Goal: Information Seeking & Learning: Learn about a topic

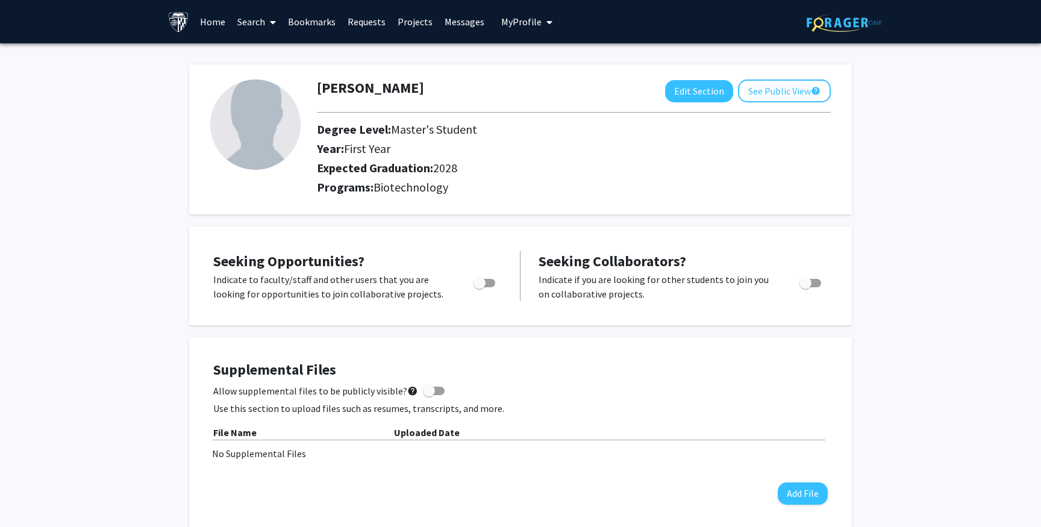
click at [488, 284] on span "Toggle" at bounding box center [484, 283] width 22 height 8
click at [479, 287] on input "Are you actively seeking opportunities?" at bounding box center [479, 287] width 1 height 1
checkbox input "true"
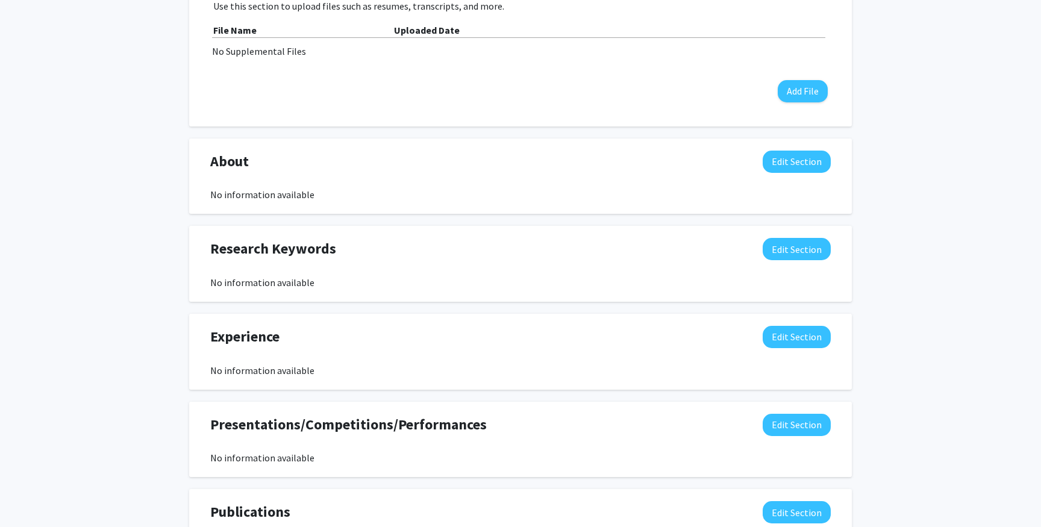
scroll to position [410, 0]
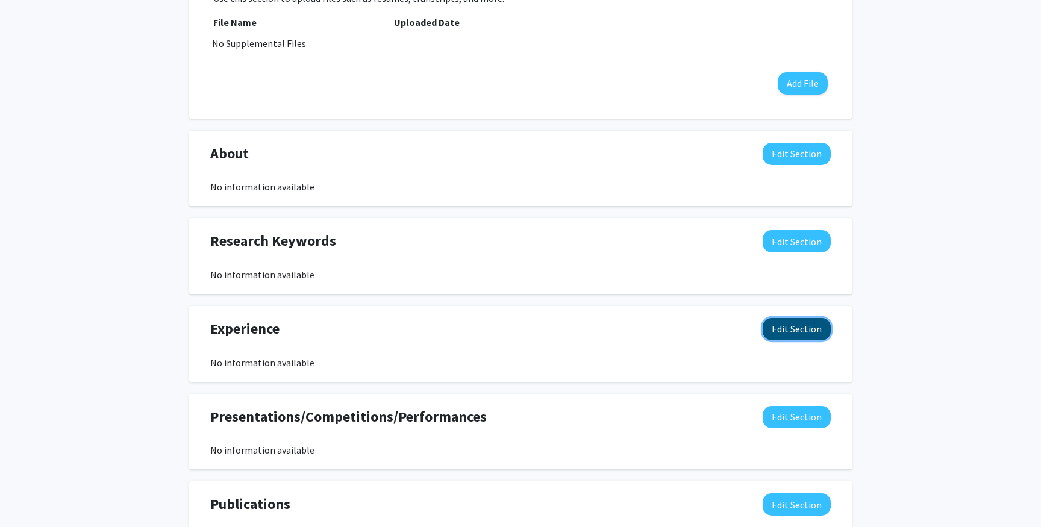
click at [806, 336] on button "Edit Section" at bounding box center [796, 329] width 68 height 22
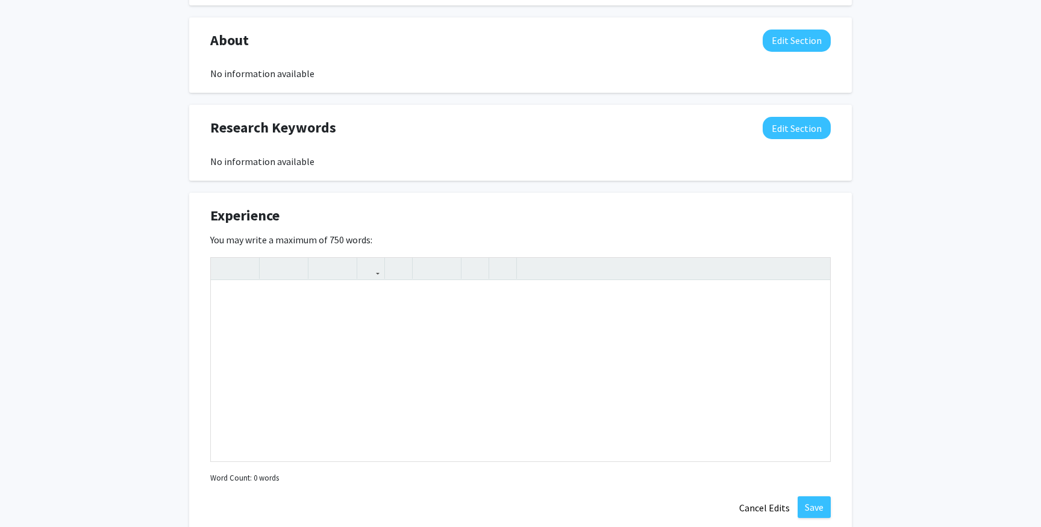
scroll to position [537, 0]
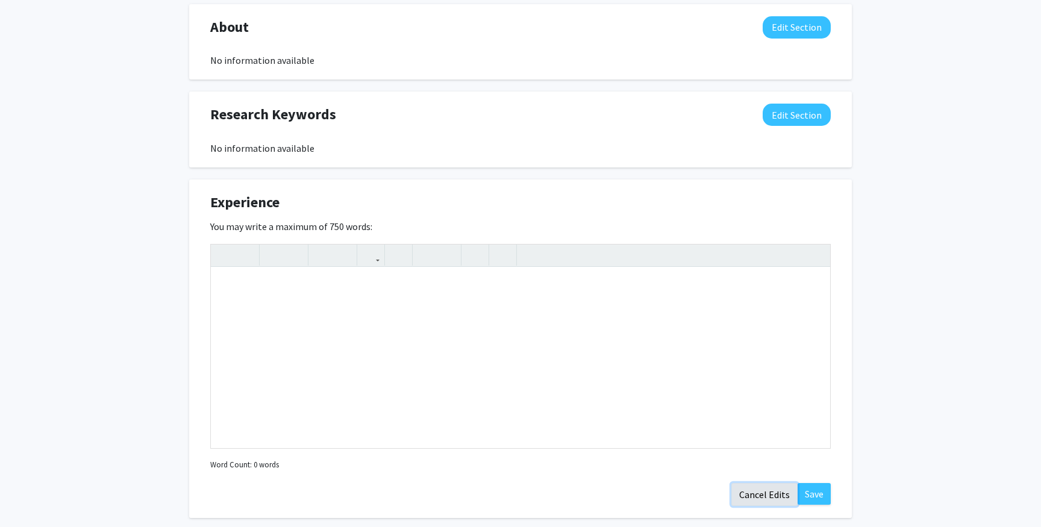
click at [753, 497] on button "Cancel Edits" at bounding box center [764, 494] width 66 height 23
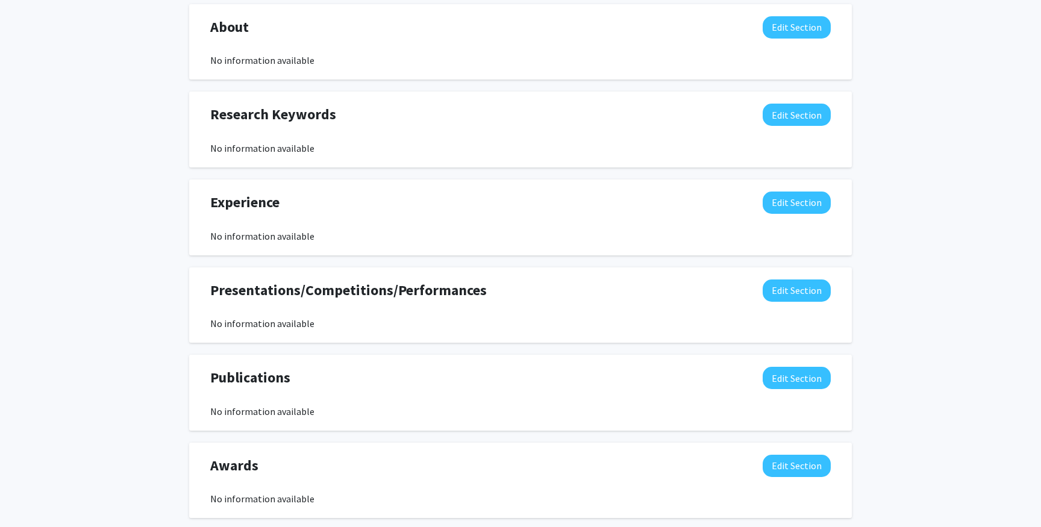
scroll to position [603, 0]
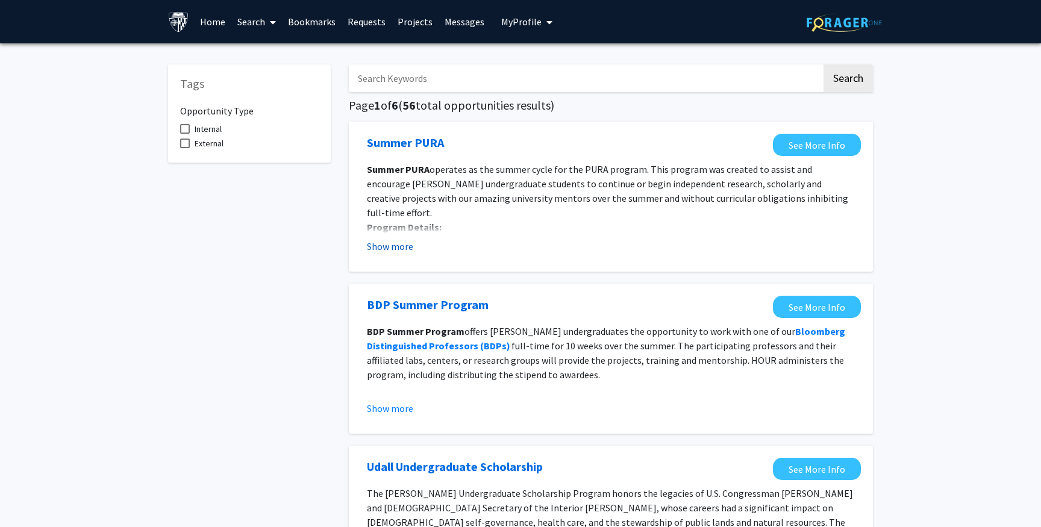
click at [396, 249] on button "Show more" at bounding box center [390, 246] width 46 height 14
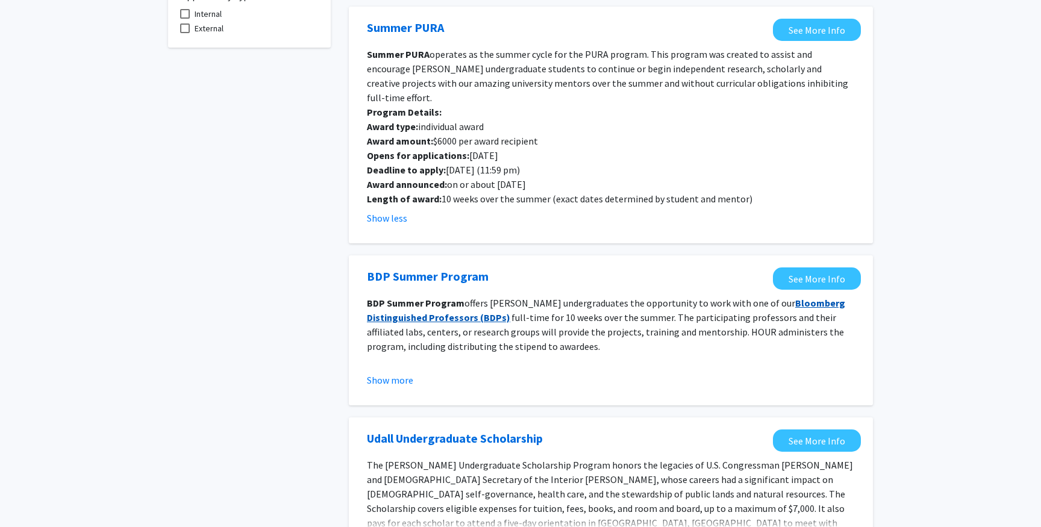
scroll to position [142, 0]
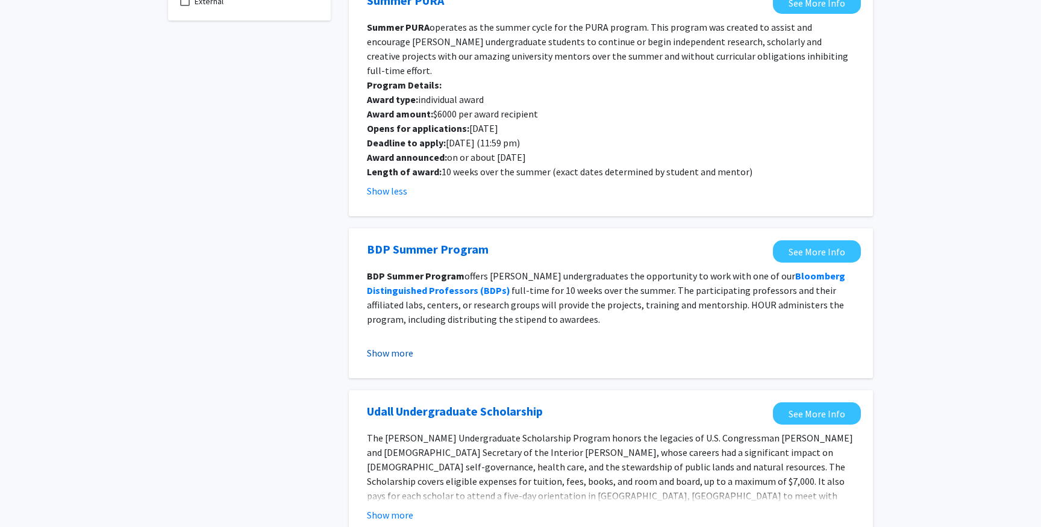
click at [396, 346] on button "Show more" at bounding box center [390, 353] width 46 height 14
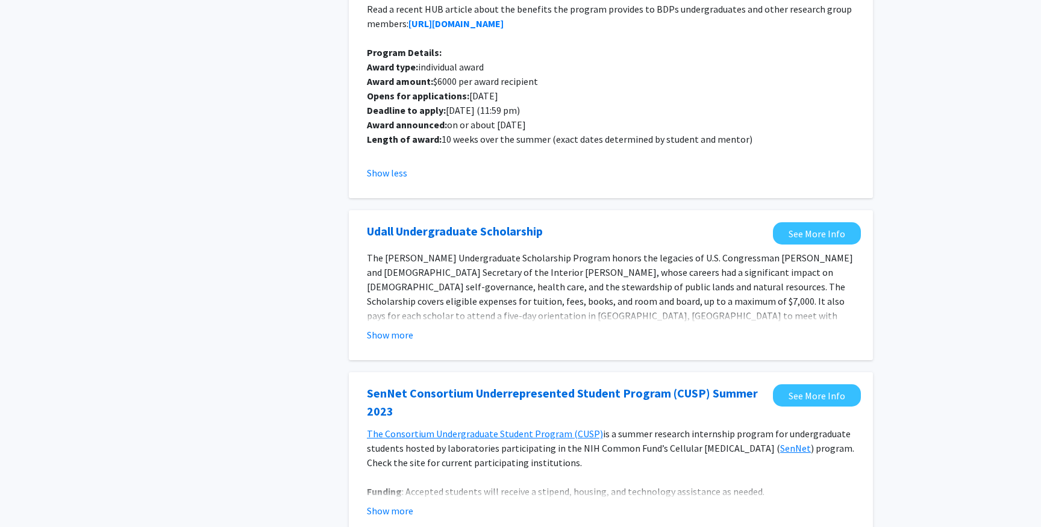
scroll to position [490, 0]
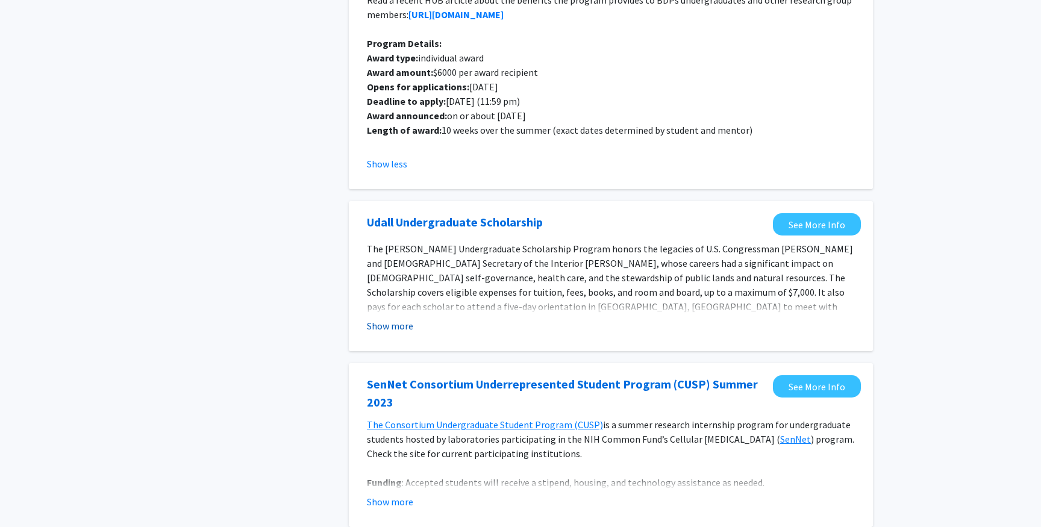
click at [400, 319] on button "Show more" at bounding box center [390, 326] width 46 height 14
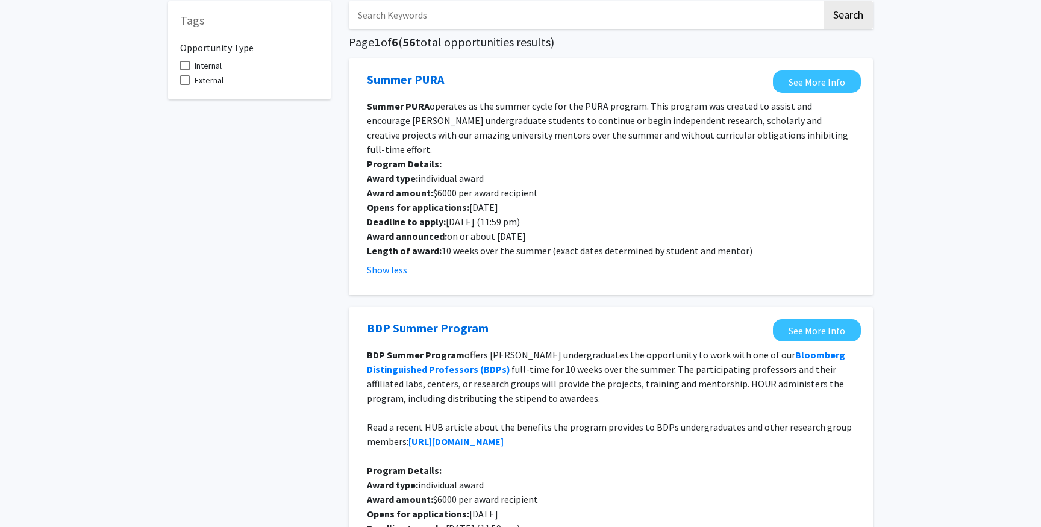
scroll to position [0, 0]
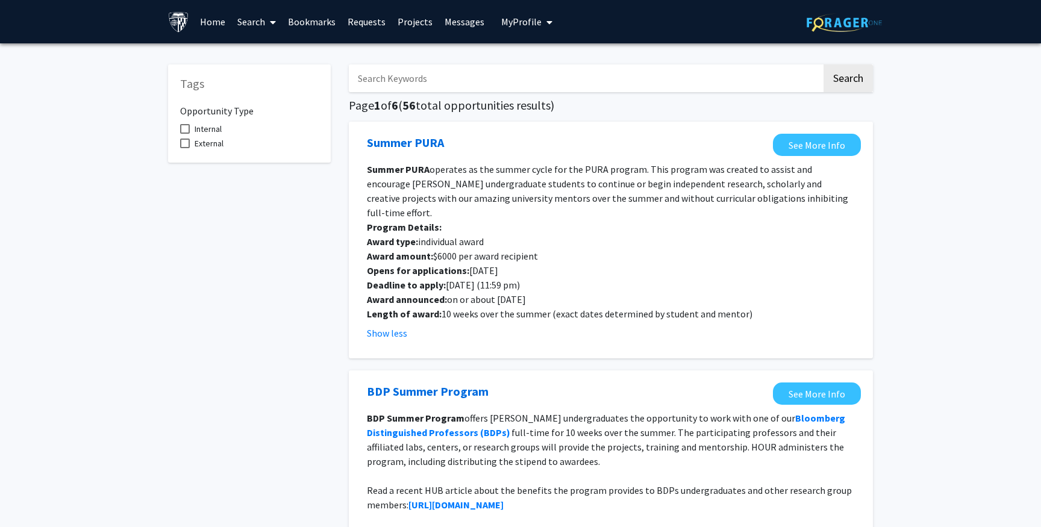
click at [213, 141] on span "External" at bounding box center [209, 143] width 29 height 14
click at [185, 148] on input "External" at bounding box center [184, 148] width 1 height 1
checkbox input "true"
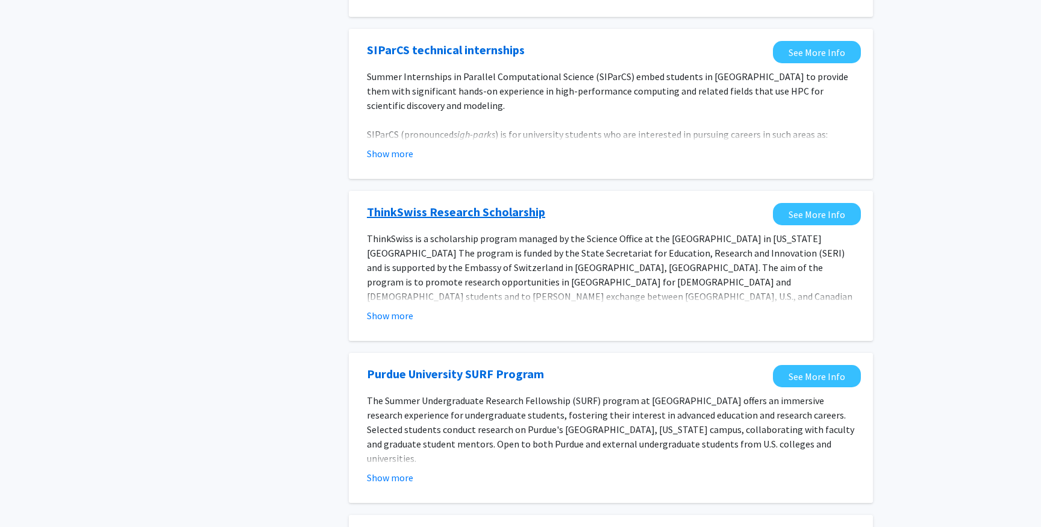
scroll to position [435, 0]
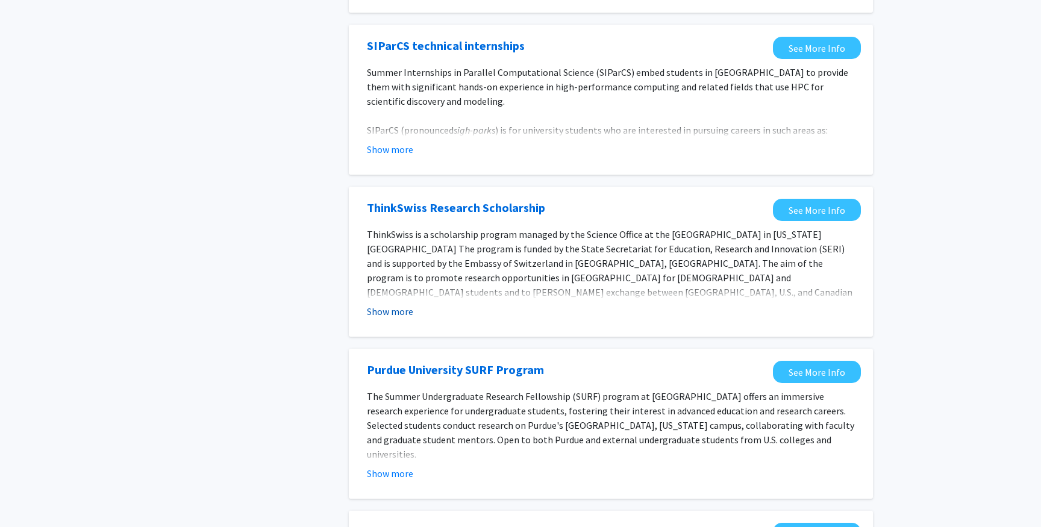
click at [398, 312] on button "Show more" at bounding box center [390, 311] width 46 height 14
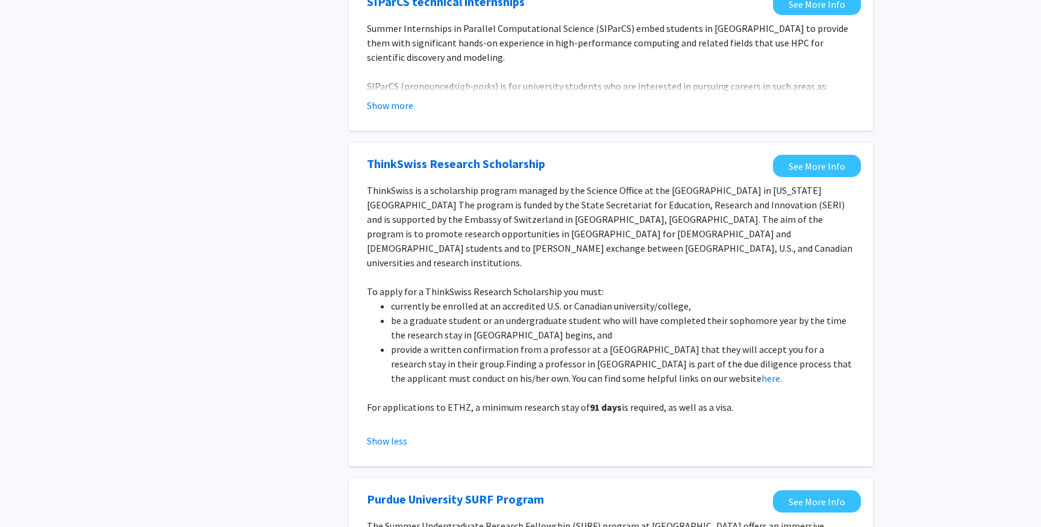
scroll to position [481, 0]
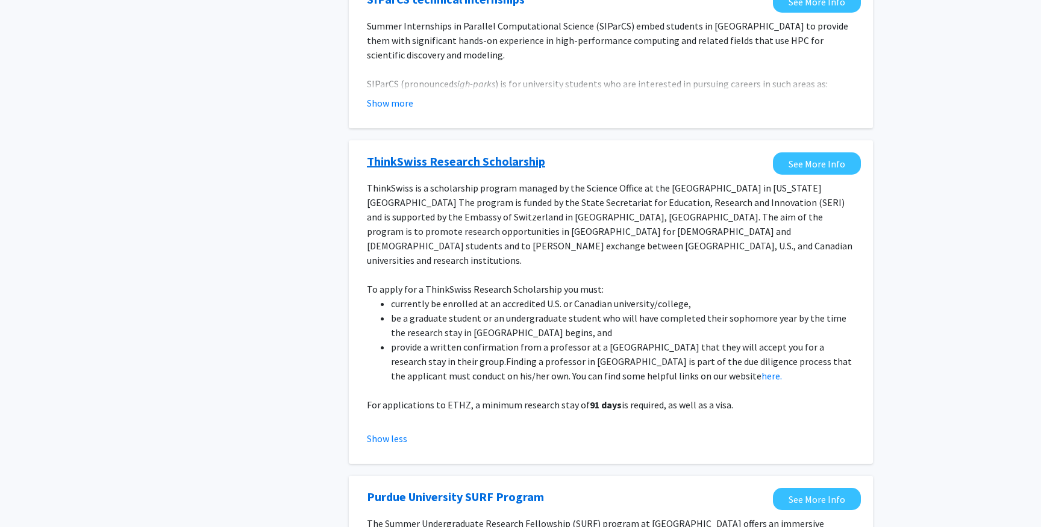
click at [443, 157] on link "ThinkSwiss Research Scholarship" at bounding box center [456, 161] width 178 height 18
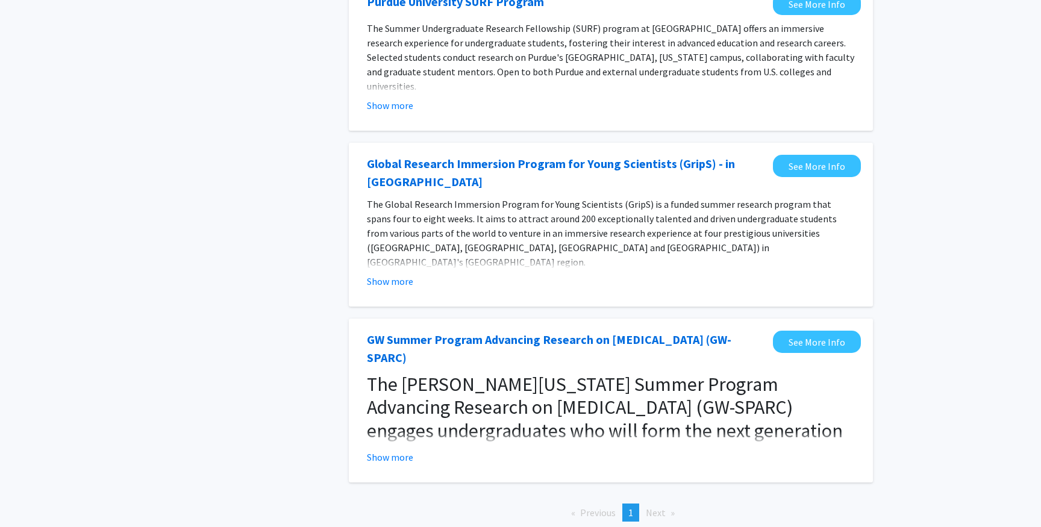
scroll to position [1001, 0]
